Goal: Navigation & Orientation: Find specific page/section

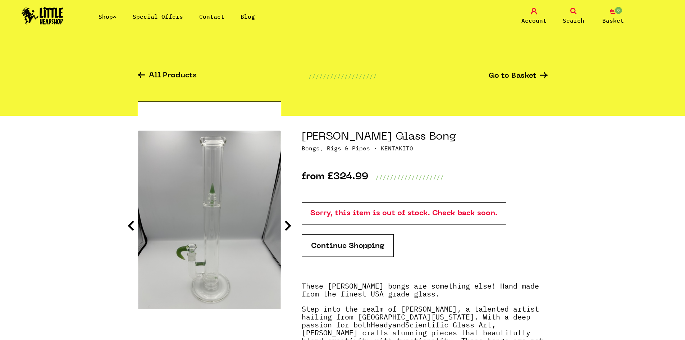
scroll to position [36, 0]
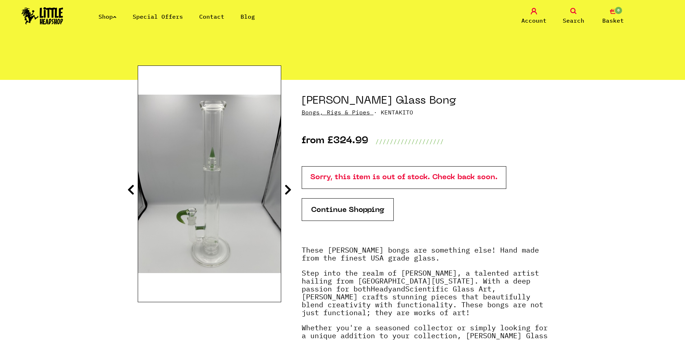
click at [287, 192] on icon at bounding box center [288, 190] width 7 height 12
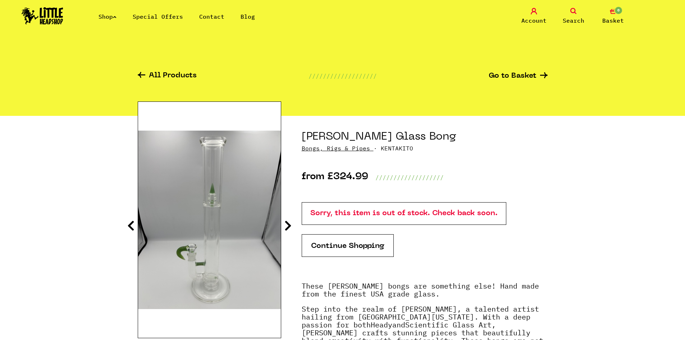
click at [117, 17] on icon at bounding box center [115, 16] width 4 height 3
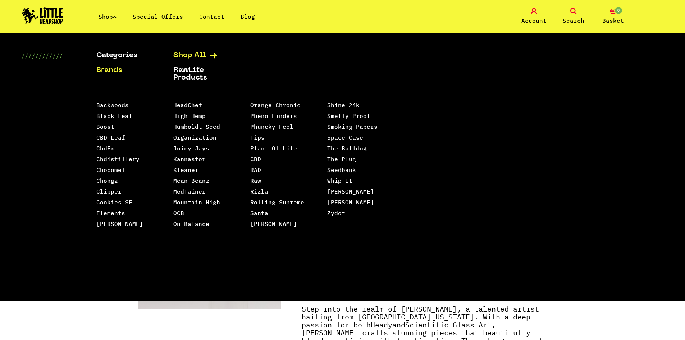
click at [190, 59] on link "Shop All" at bounding box center [202, 56] width 59 height 8
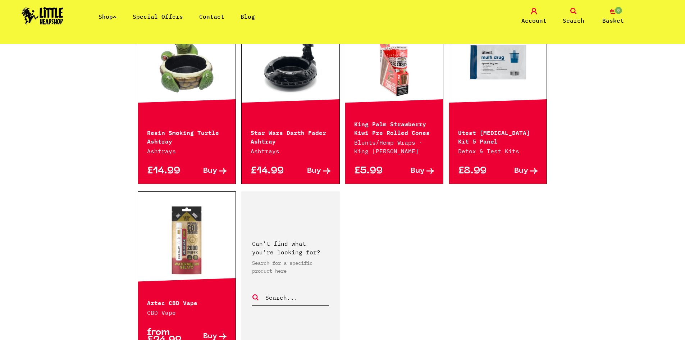
scroll to position [902, 0]
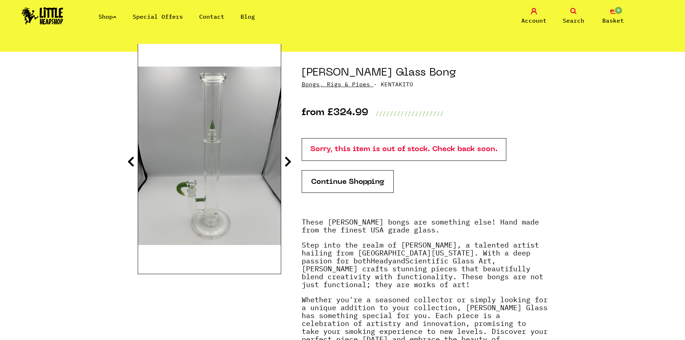
scroll to position [108, 0]
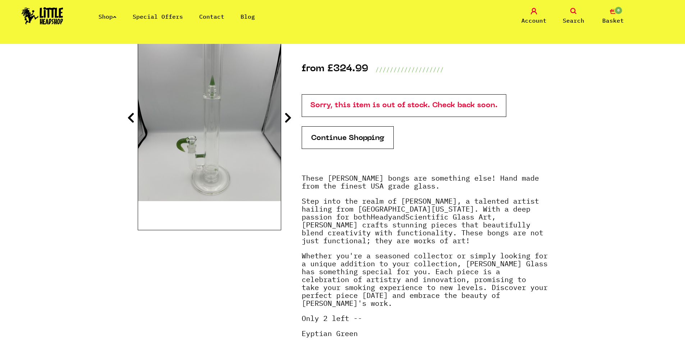
click at [291, 114] on icon at bounding box center [288, 118] width 7 height 12
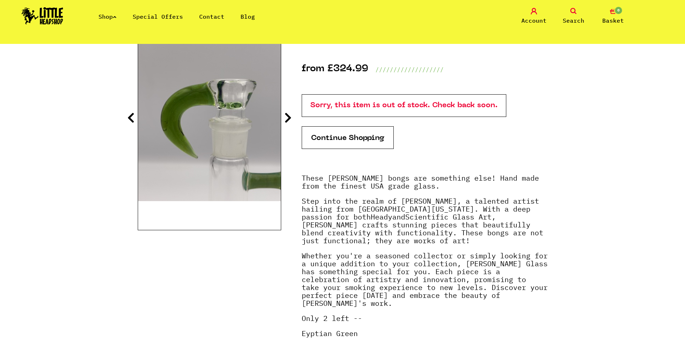
click at [127, 115] on icon at bounding box center [130, 118] width 7 height 12
